Goal: Task Accomplishment & Management: Use online tool/utility

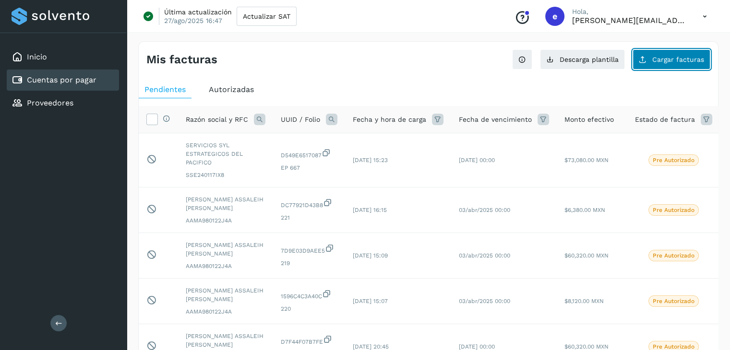
click at [662, 56] on span "Cargar facturas" at bounding box center [678, 59] width 52 height 7
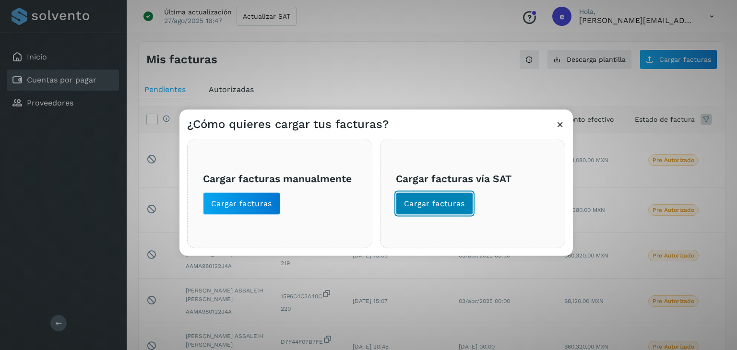
click at [458, 208] on span "Cargar facturas" at bounding box center [434, 204] width 61 height 11
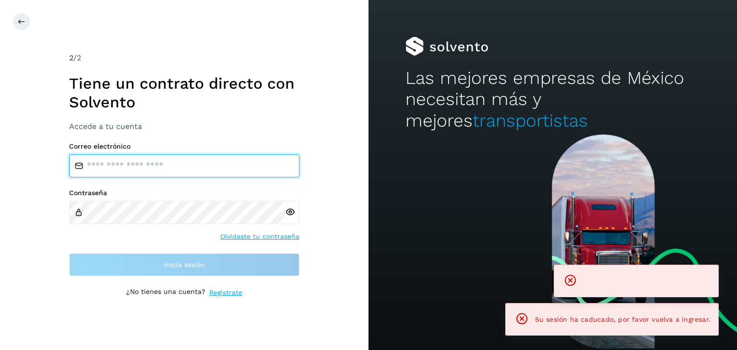
type input "**********"
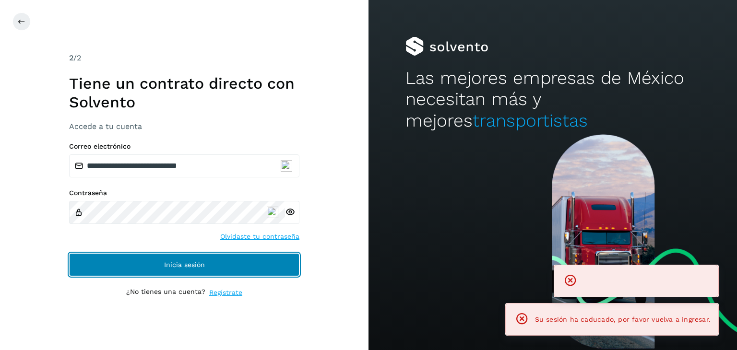
click at [193, 271] on button "Inicia sesión" at bounding box center [184, 264] width 230 height 23
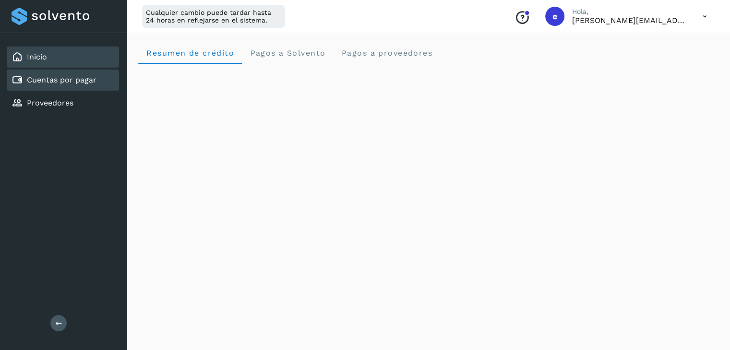
click at [69, 78] on link "Cuentas por pagar" at bounding box center [62, 79] width 70 height 9
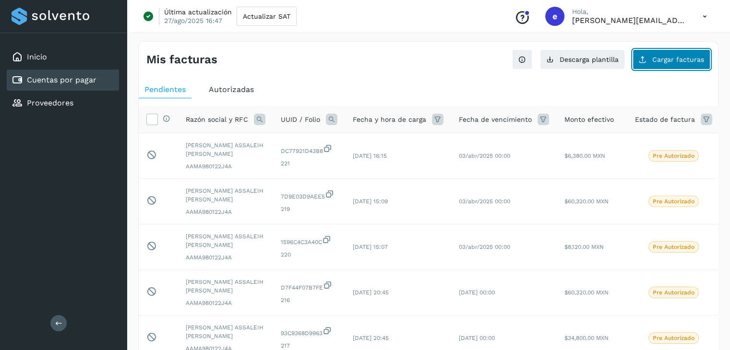
click at [673, 62] on span "Cargar facturas" at bounding box center [678, 59] width 52 height 7
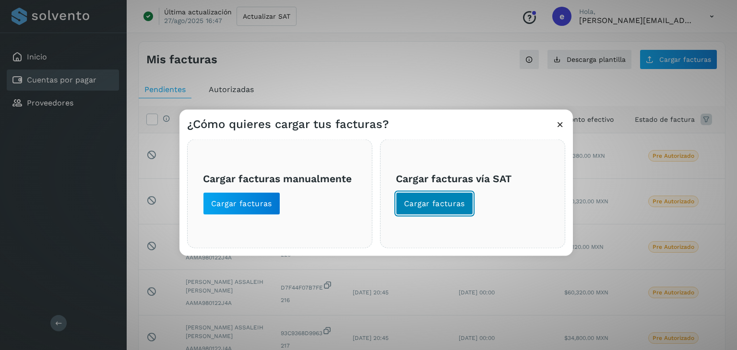
click at [458, 209] on button "Cargar facturas" at bounding box center [434, 203] width 77 height 23
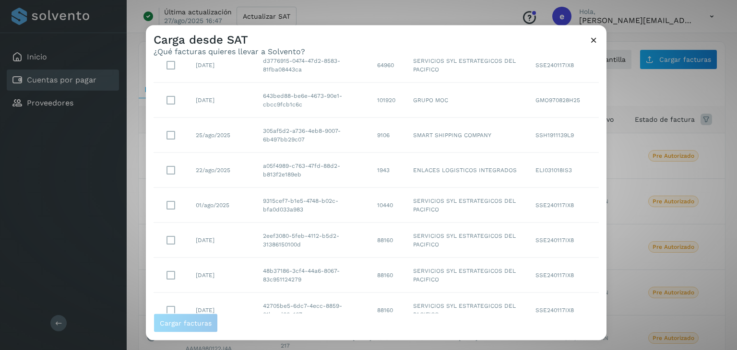
scroll to position [175, 0]
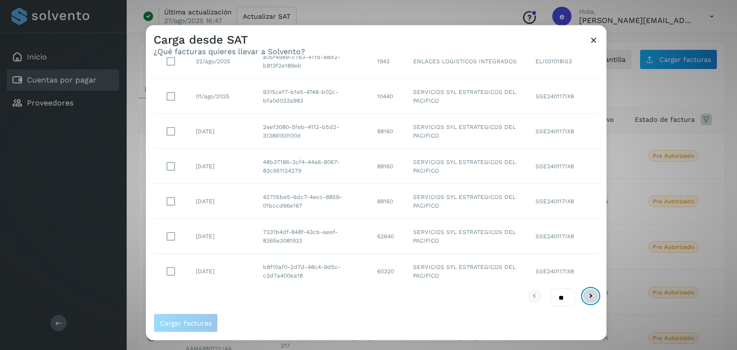
click at [585, 300] on icon at bounding box center [591, 296] width 12 height 12
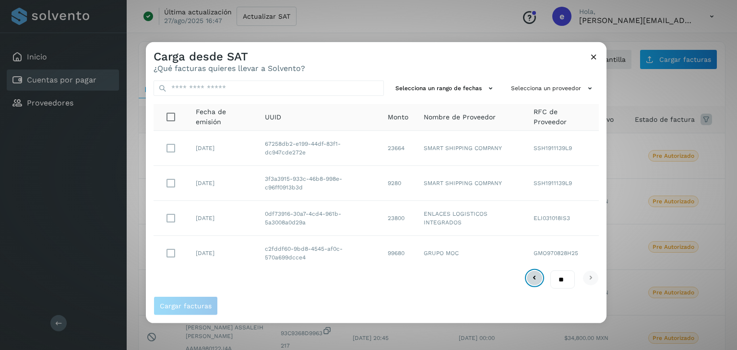
click at [534, 279] on icon at bounding box center [535, 278] width 12 height 12
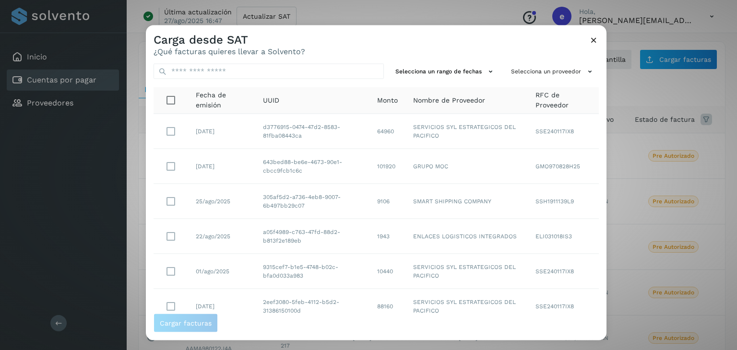
click at [591, 41] on icon at bounding box center [594, 40] width 10 height 10
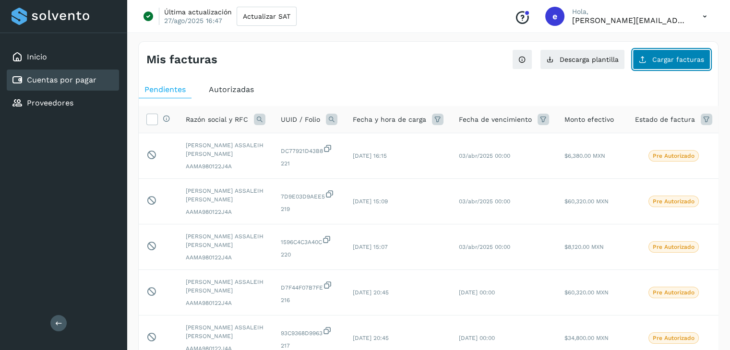
click at [669, 62] on span "Cargar facturas" at bounding box center [678, 59] width 52 height 7
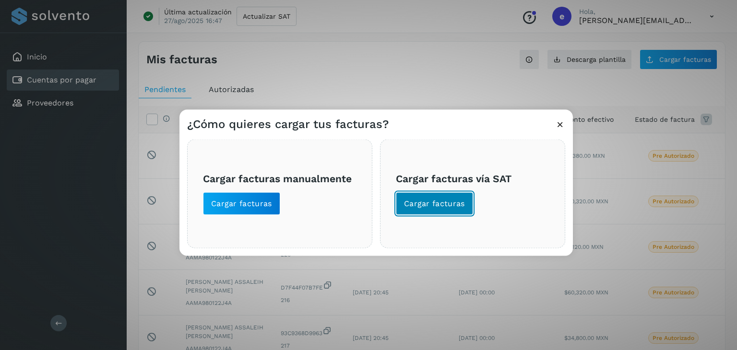
click at [427, 210] on button "Cargar facturas" at bounding box center [434, 203] width 77 height 23
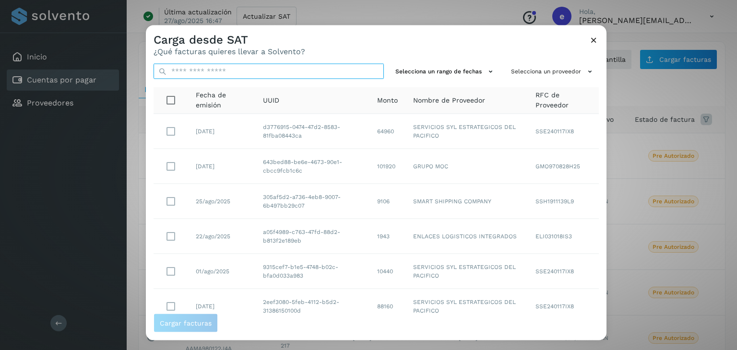
click at [233, 73] on input "text" at bounding box center [269, 71] width 230 height 15
paste input "**********"
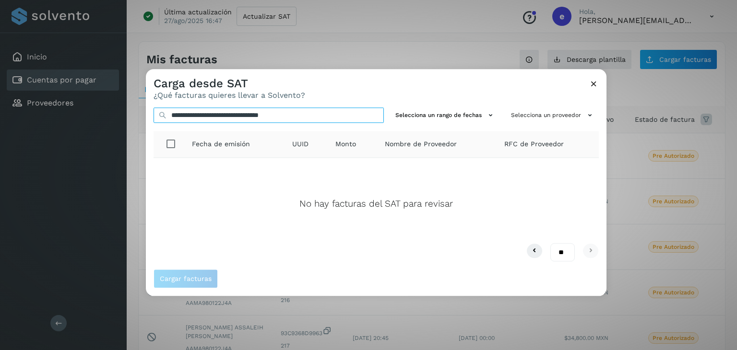
type input "**********"
